Goal: Complete application form

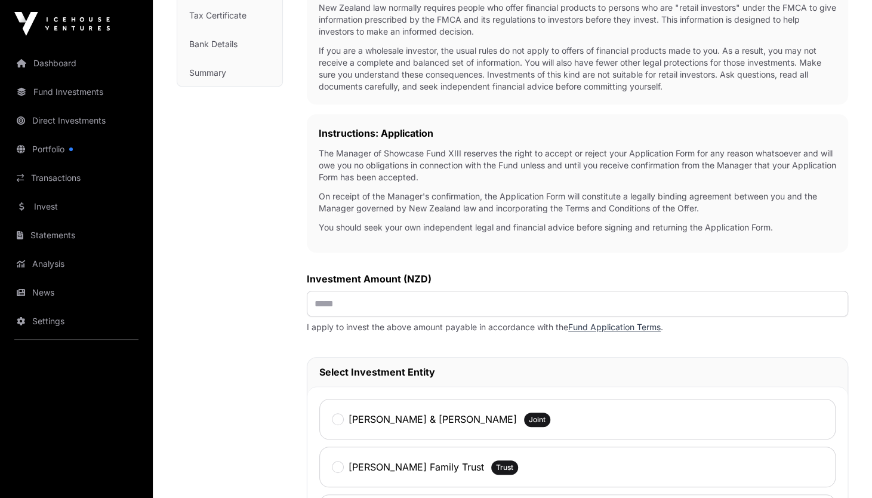
scroll to position [284, 0]
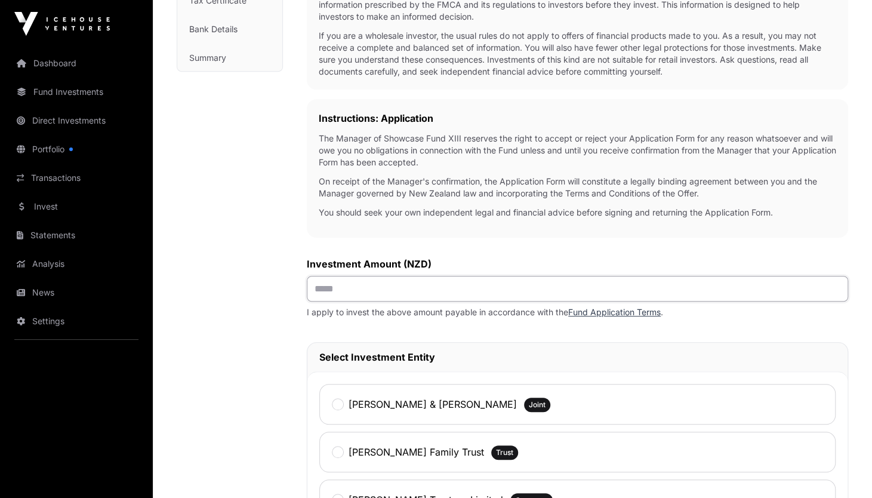
click at [368, 297] on input "text" at bounding box center [578, 289] width 542 height 26
type input "*******"
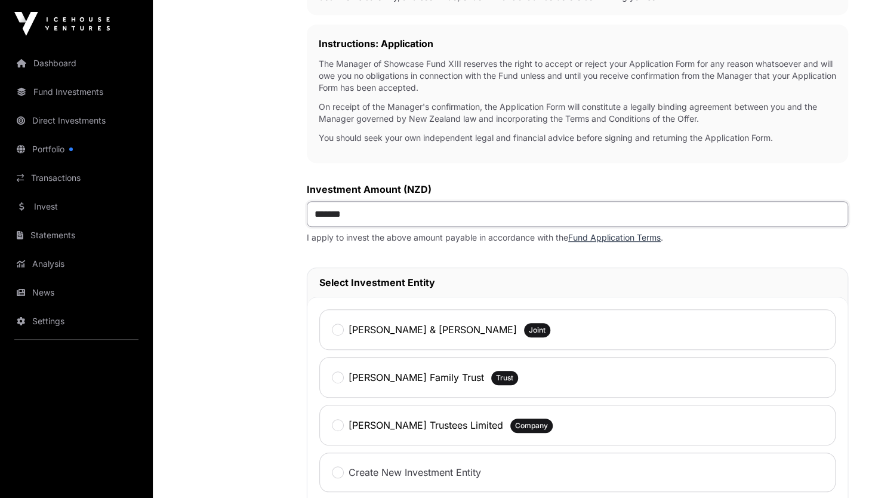
scroll to position [388, 0]
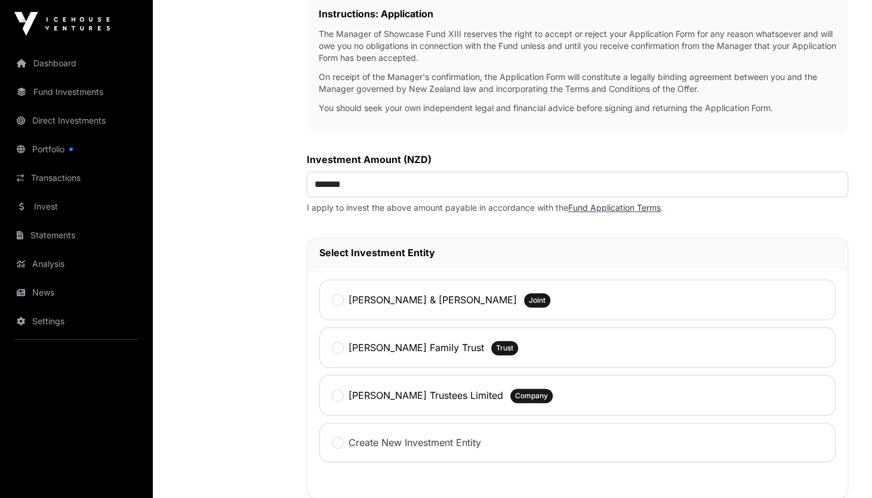
click at [546, 303] on span "Joint" at bounding box center [537, 301] width 17 height 10
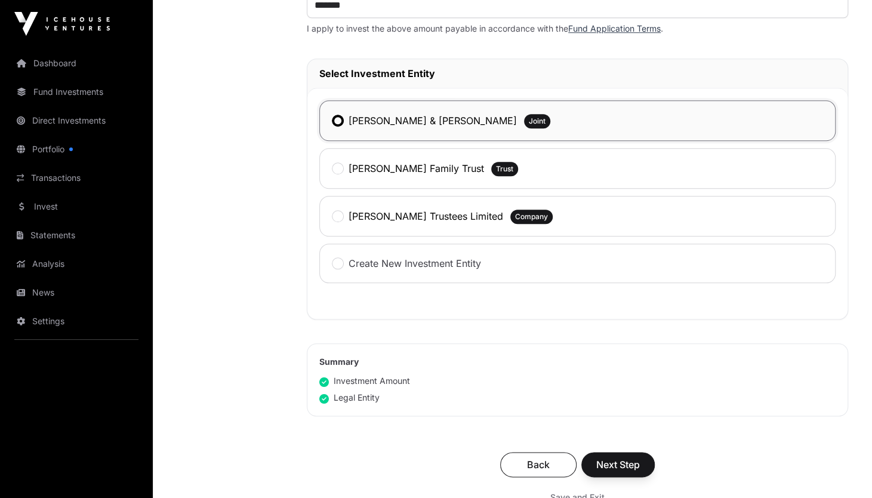
scroll to position [582, 0]
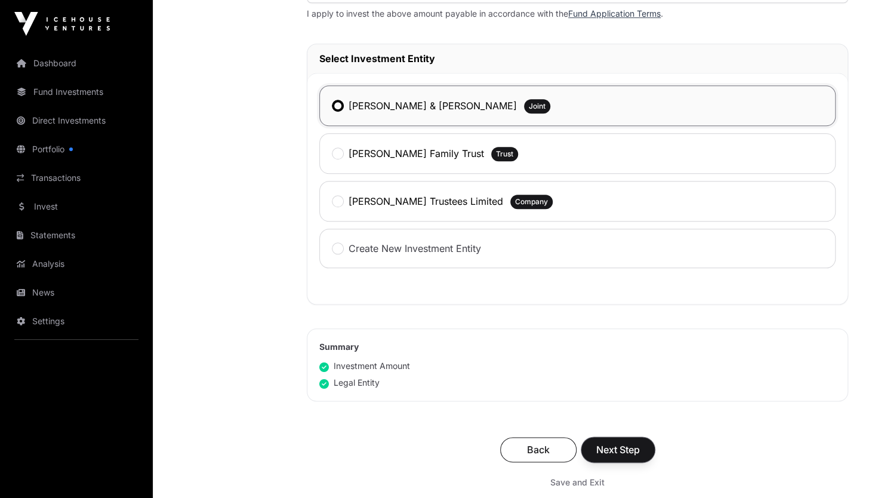
click at [619, 438] on button "Next Step" at bounding box center [618, 449] width 73 height 25
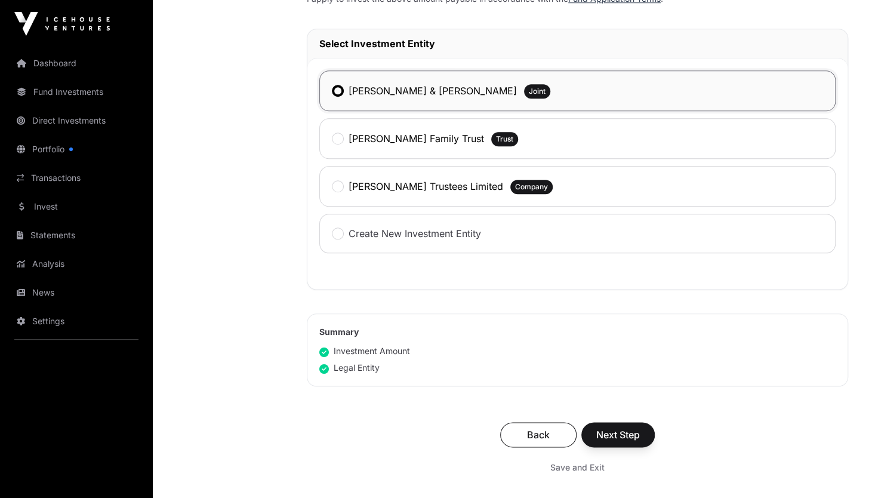
scroll to position [642, 0]
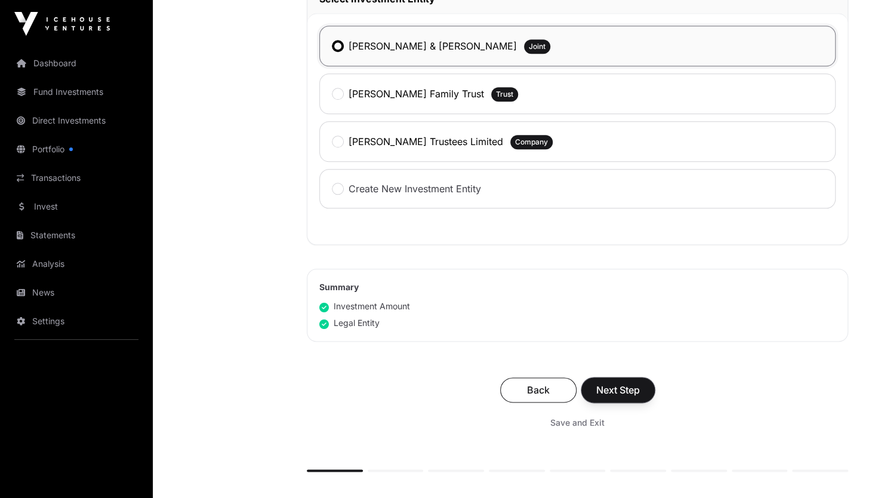
click at [613, 389] on span "Next Step" at bounding box center [618, 390] width 44 height 14
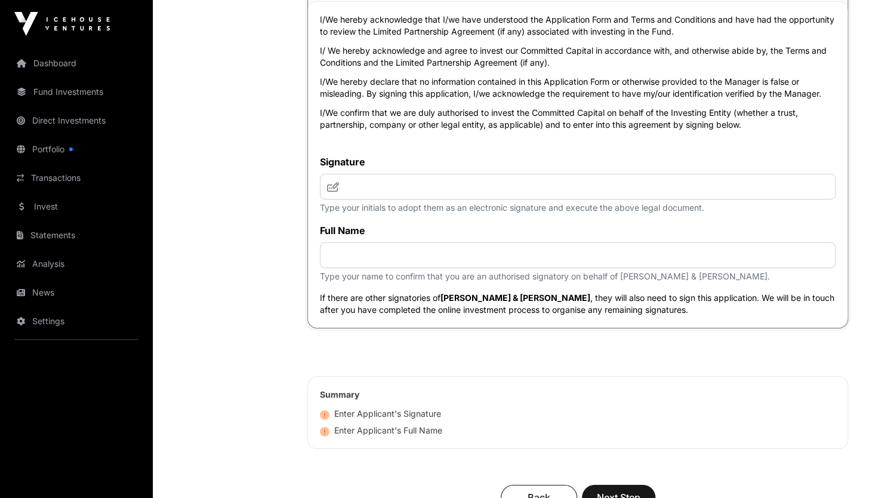
scroll to position [4834, 0]
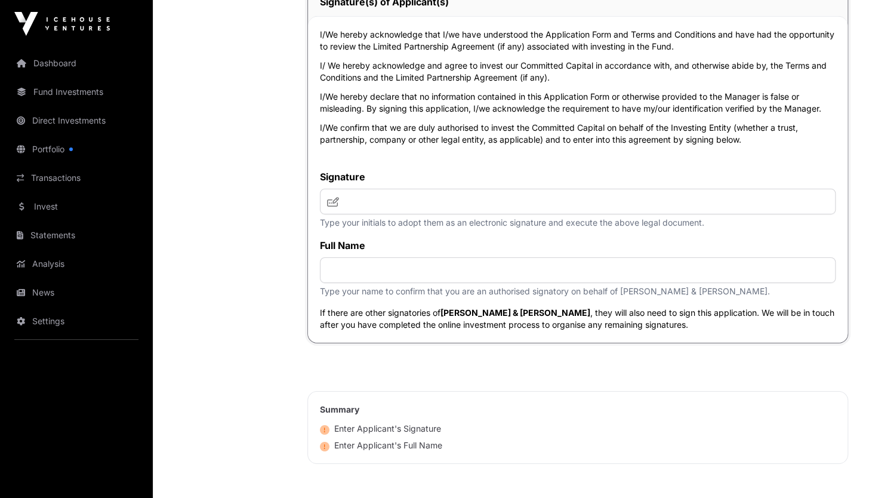
click at [337, 207] on icon at bounding box center [333, 202] width 12 height 10
click at [345, 210] on input "text" at bounding box center [578, 202] width 516 height 26
type input "**********"
